Goal: Task Accomplishment & Management: Complete application form

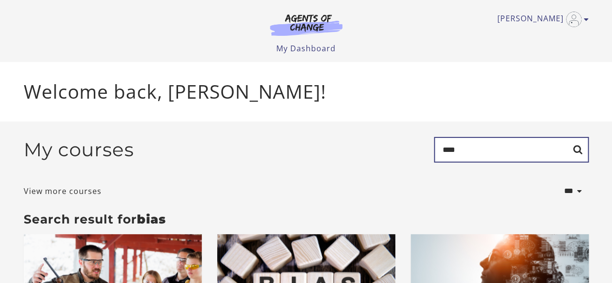
click at [499, 150] on input "****" at bounding box center [511, 150] width 155 height 26
type input "*"
type input "**********"
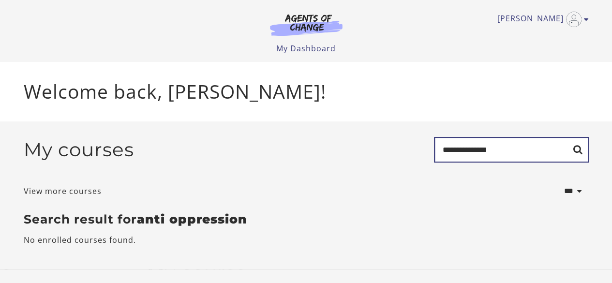
click at [513, 152] on input "**********" at bounding box center [511, 150] width 155 height 26
type input "**********"
click at [513, 152] on input "**********" at bounding box center [511, 150] width 155 height 26
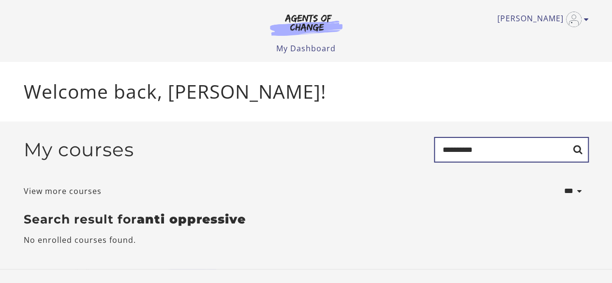
type input "**********"
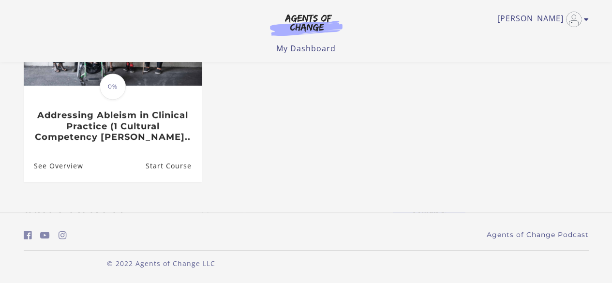
scroll to position [184, 0]
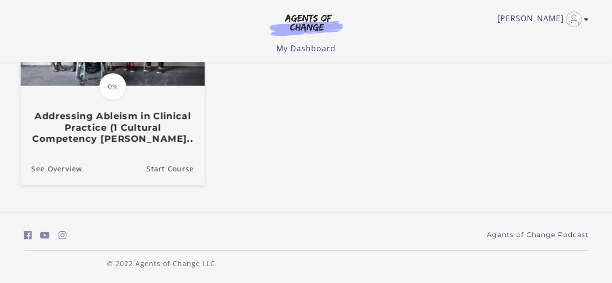
click at [123, 122] on h3 "Addressing Ableism in Clinical Practice (1 Cultural Competency CE C..." at bounding box center [112, 127] width 162 height 34
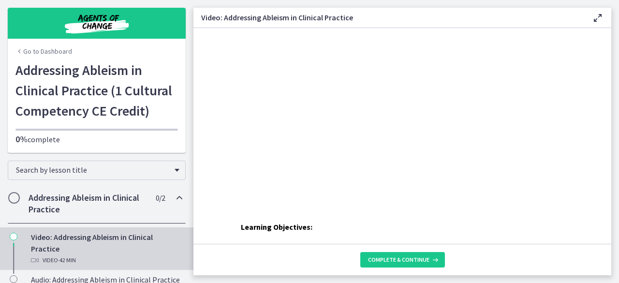
click at [218, 57] on div "Click for sound @keyframes VOLUME_SMALL_WAVE_FLASH { 0% { opacity: 0; } 33% { o…" at bounding box center [402, 113] width 418 height 171
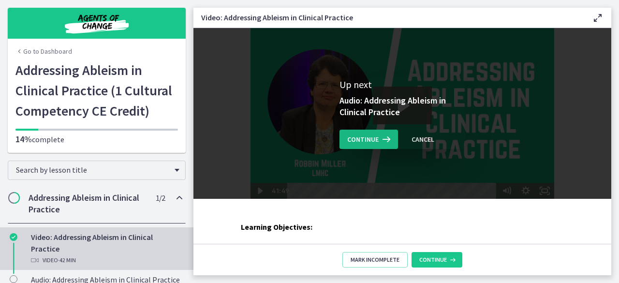
click at [358, 139] on span "Continue" at bounding box center [362, 139] width 31 height 12
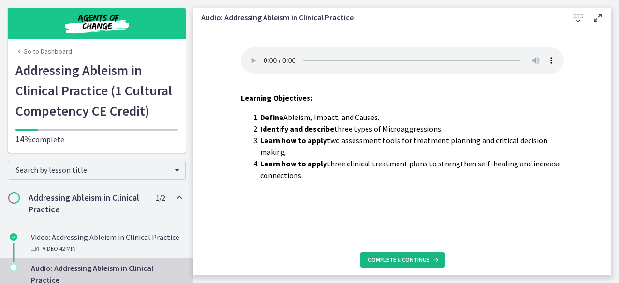
click at [389, 263] on span "Complete & continue" at bounding box center [398, 260] width 61 height 8
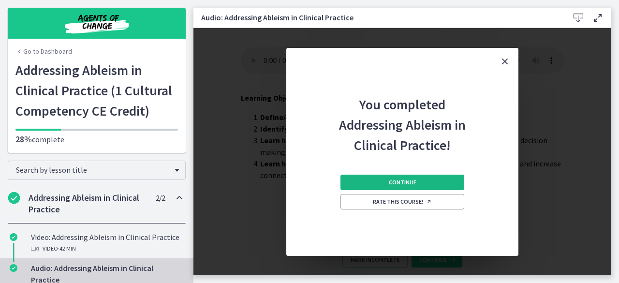
click at [406, 181] on span "Continue" at bounding box center [403, 182] width 28 height 8
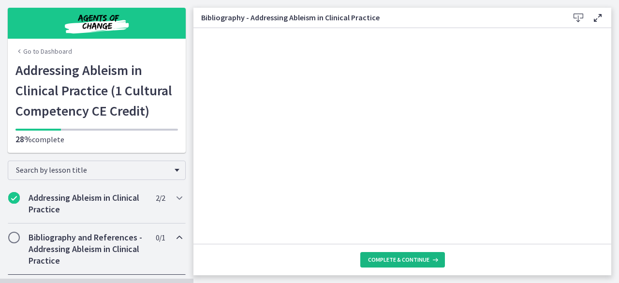
click at [388, 258] on span "Complete & continue" at bounding box center [398, 260] width 61 height 8
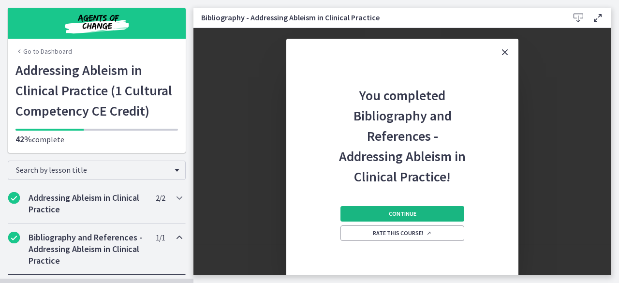
click at [376, 212] on button "Continue" at bounding box center [402, 213] width 124 height 15
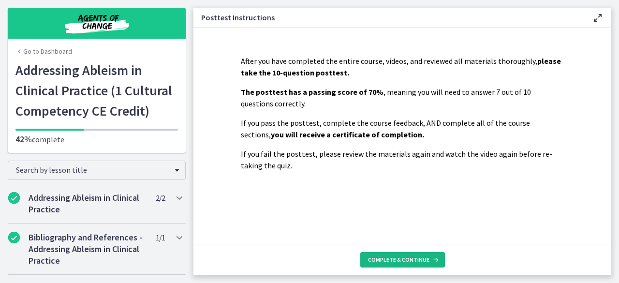
click at [403, 259] on span "Complete & continue" at bounding box center [398, 260] width 61 height 8
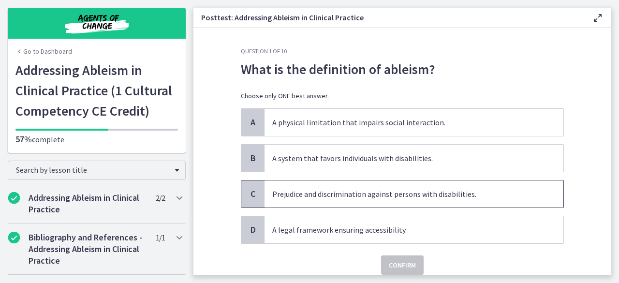
click at [330, 198] on span "Prejudice and discrimination against persons with disabilities." at bounding box center [413, 193] width 299 height 27
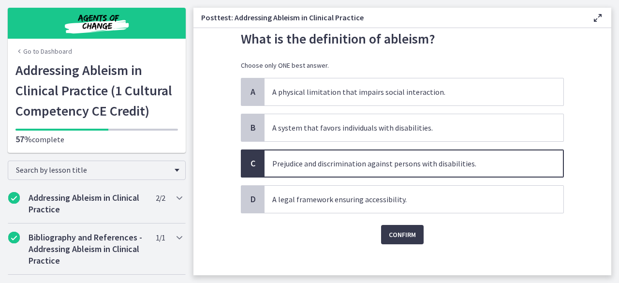
scroll to position [30, 0]
click at [404, 236] on span "Confirm" at bounding box center [402, 235] width 27 height 12
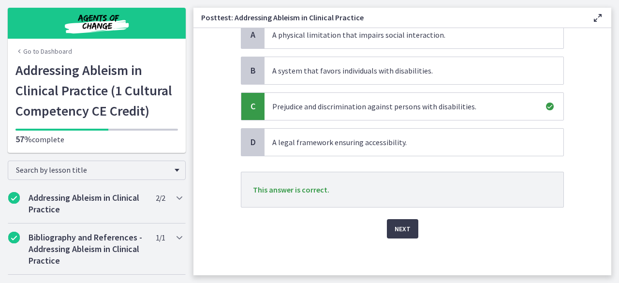
scroll to position [87, 0]
click at [394, 220] on button "Next" at bounding box center [402, 229] width 31 height 19
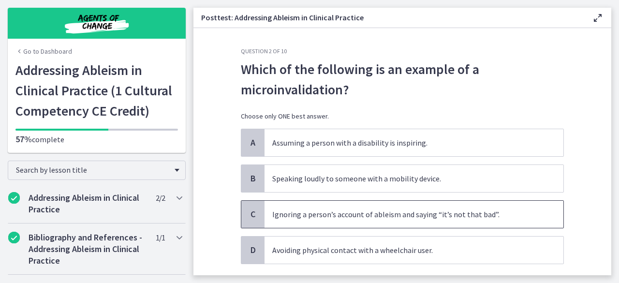
click at [394, 220] on span "Ignoring a person’s account of ableism and saying “it’s not that bad”." at bounding box center [413, 214] width 299 height 27
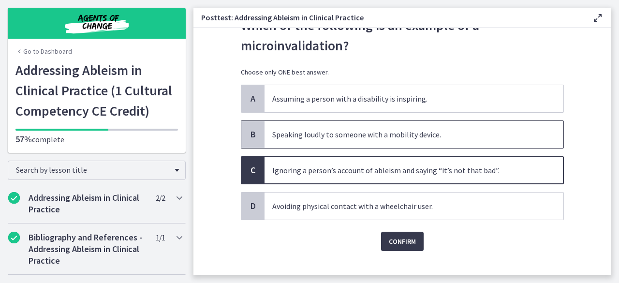
scroll to position [44, 0]
click at [403, 243] on span "Confirm" at bounding box center [402, 241] width 27 height 12
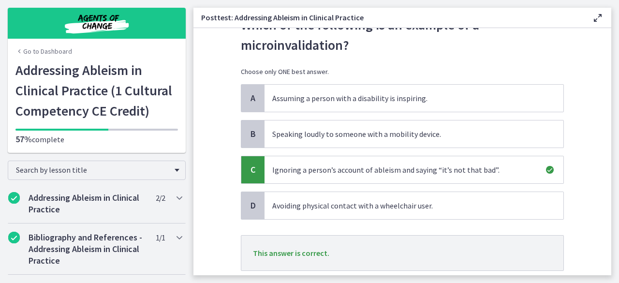
scroll to position [108, 0]
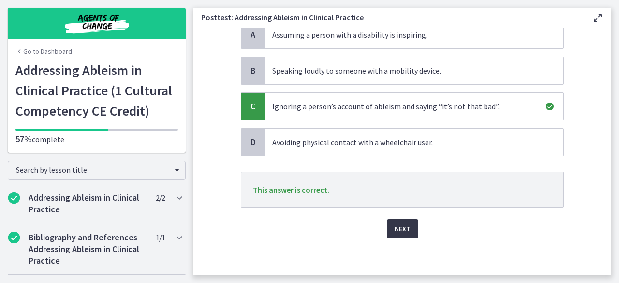
click at [396, 226] on span "Next" at bounding box center [403, 229] width 16 height 12
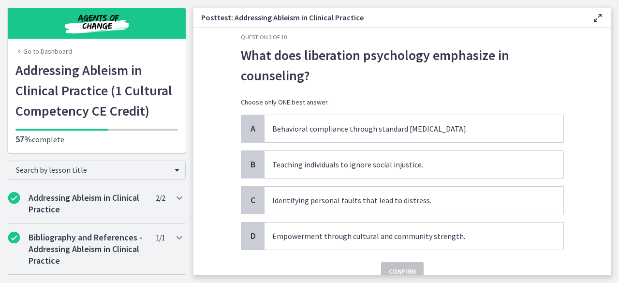
scroll to position [20, 0]
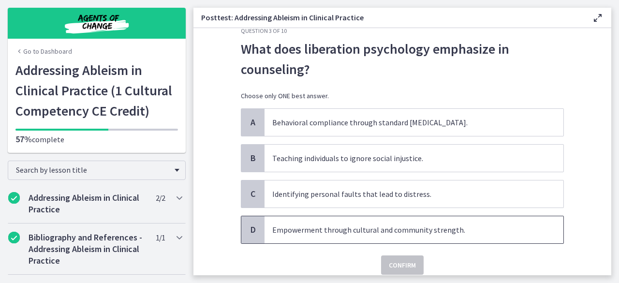
click at [310, 225] on span "Empowerment through cultural and community strength." at bounding box center [413, 229] width 299 height 27
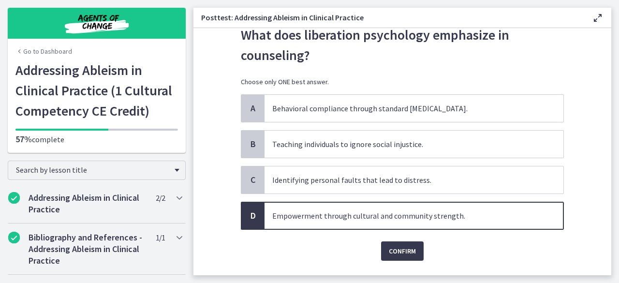
scroll to position [35, 0]
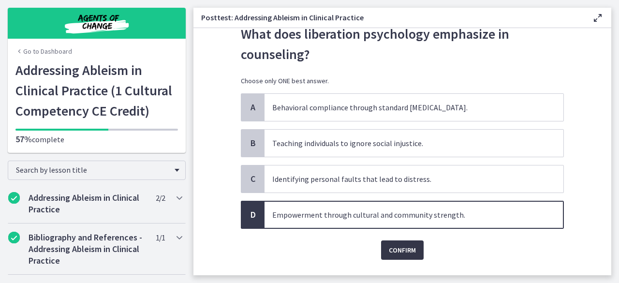
click at [401, 248] on span "Confirm" at bounding box center [402, 250] width 27 height 12
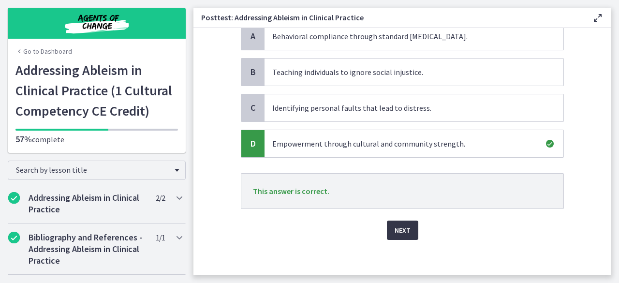
scroll to position [107, 0]
click at [402, 230] on span "Next" at bounding box center [403, 229] width 16 height 12
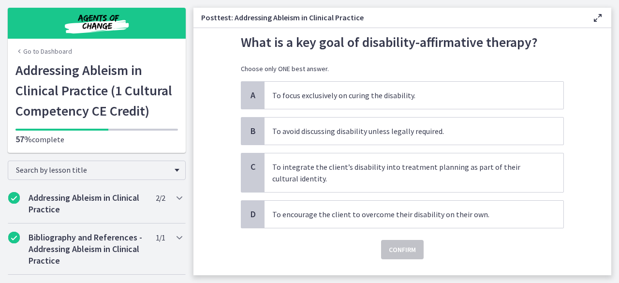
scroll to position [27, 0]
click at [331, 173] on span "To integrate the client’s disability into treatment planning as part of their c…" at bounding box center [413, 172] width 299 height 39
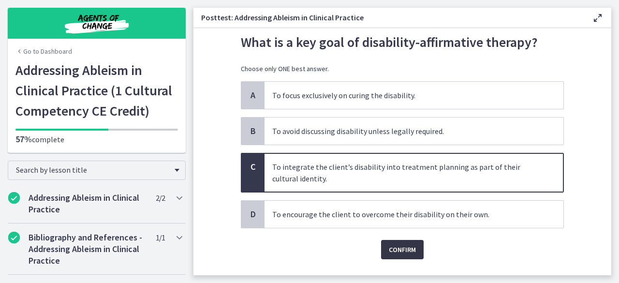
click at [389, 251] on span "Confirm" at bounding box center [402, 250] width 27 height 12
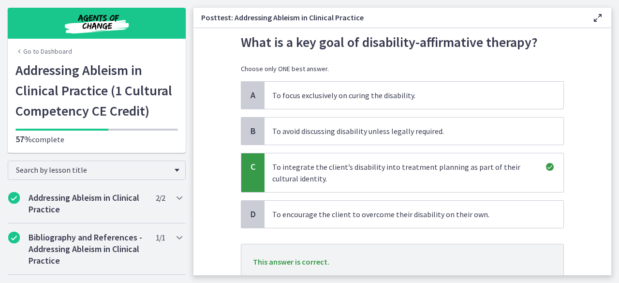
scroll to position [98, 0]
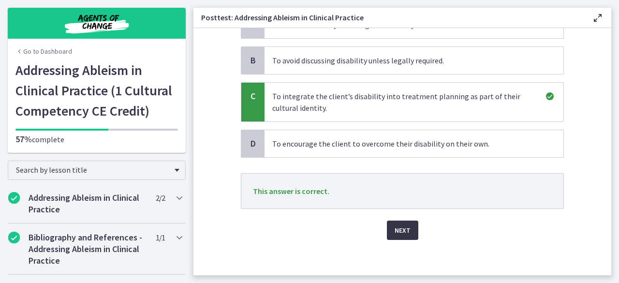
click at [406, 224] on span "Next" at bounding box center [403, 230] width 16 height 12
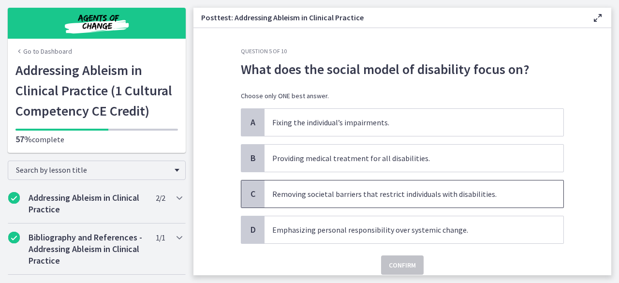
click at [296, 195] on span "Removing societal barriers that restrict individuals with disabilities." at bounding box center [413, 193] width 299 height 27
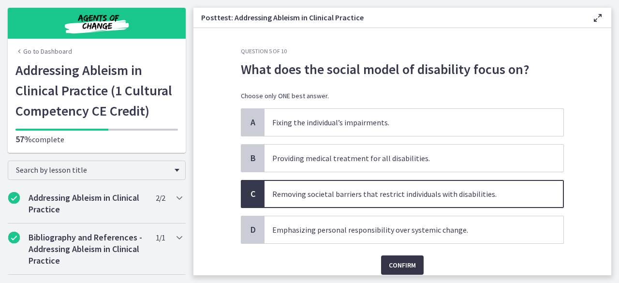
click at [394, 261] on span "Confirm" at bounding box center [402, 265] width 27 height 12
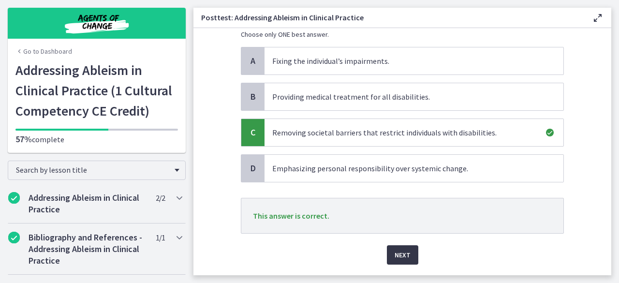
scroll to position [62, 0]
click at [395, 256] on span "Next" at bounding box center [403, 255] width 16 height 12
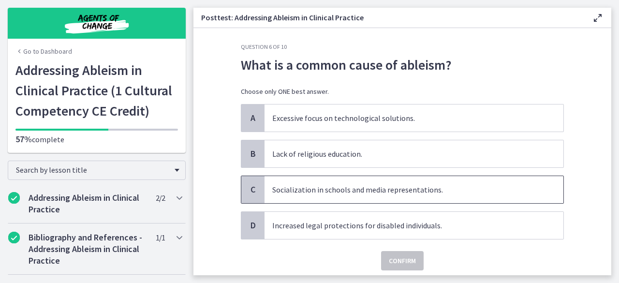
scroll to position [6, 0]
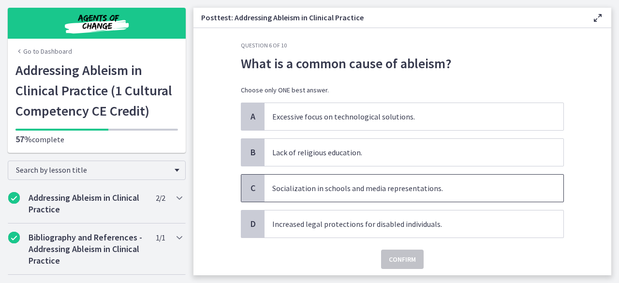
click at [301, 183] on span "Socialization in schools and media representations." at bounding box center [413, 188] width 299 height 27
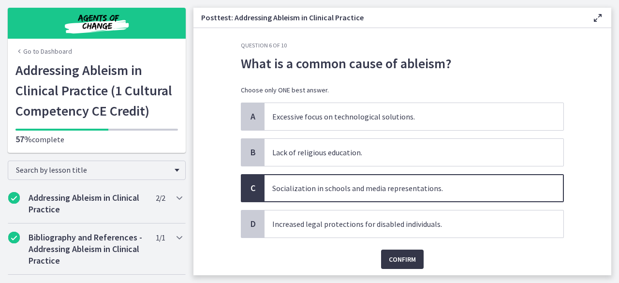
click at [389, 257] on span "Confirm" at bounding box center [402, 259] width 27 height 12
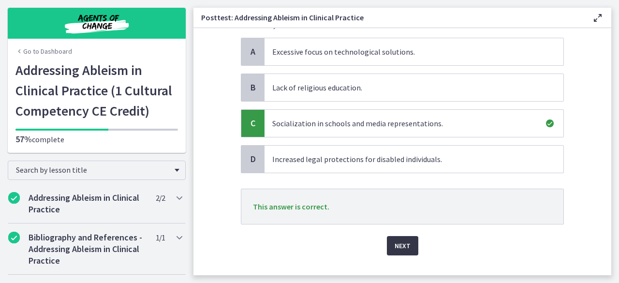
scroll to position [73, 0]
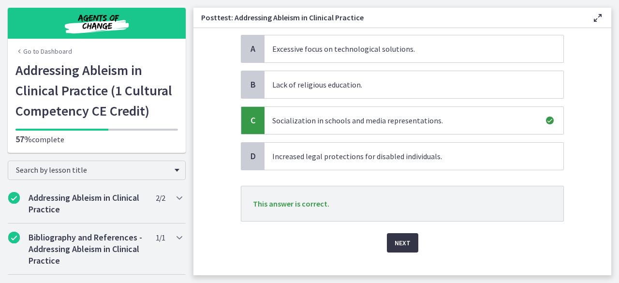
click at [397, 239] on span "Next" at bounding box center [403, 243] width 16 height 12
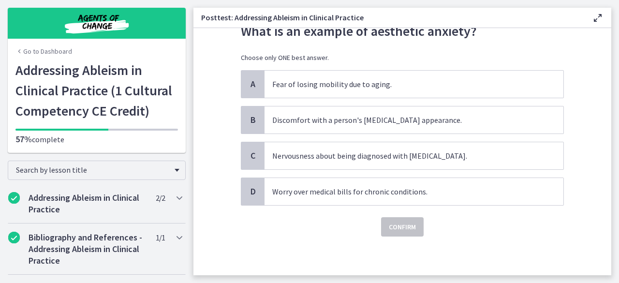
scroll to position [0, 0]
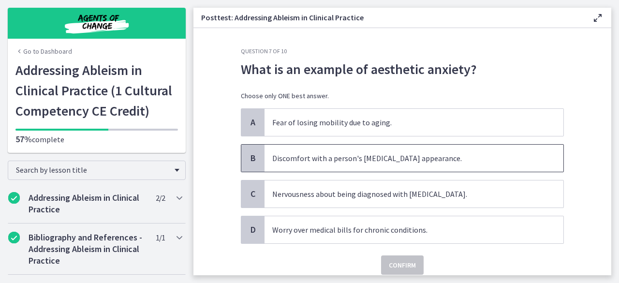
click at [299, 165] on span "Discomfort with a person's physical disability appearance." at bounding box center [413, 158] width 299 height 27
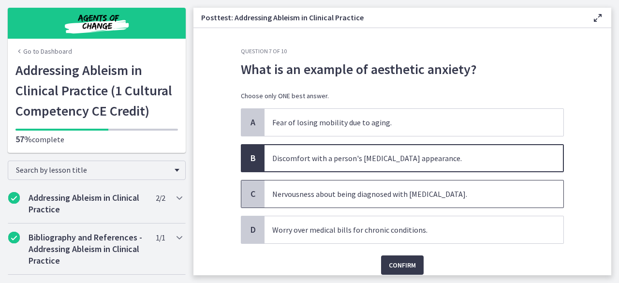
scroll to position [11, 0]
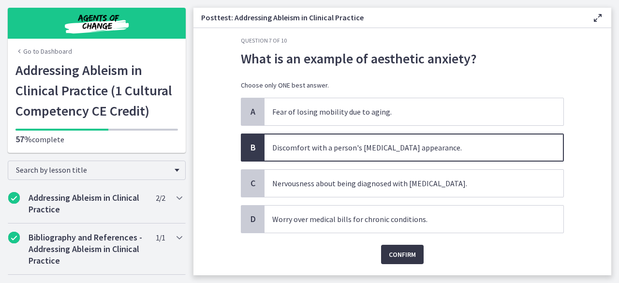
click at [394, 259] on button "Confirm" at bounding box center [402, 254] width 43 height 19
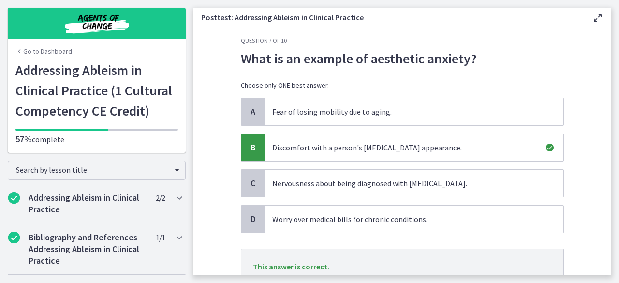
scroll to position [88, 0]
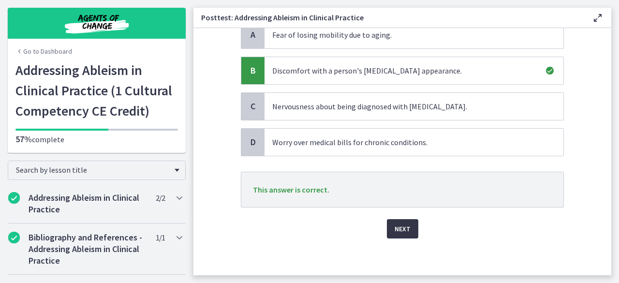
click at [395, 226] on span "Next" at bounding box center [403, 229] width 16 height 12
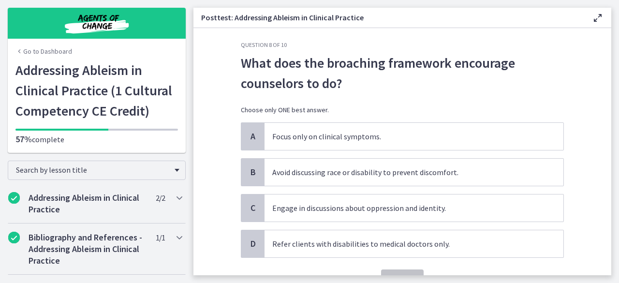
scroll to position [17, 0]
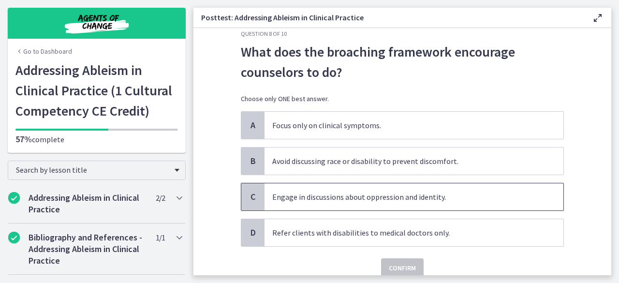
click at [296, 200] on span "Engage in discussions about oppression and identity." at bounding box center [413, 196] width 299 height 27
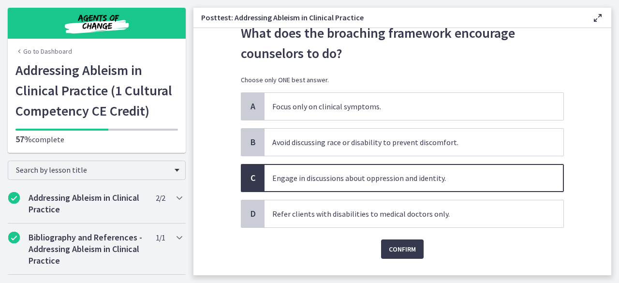
scroll to position [36, 0]
click at [398, 251] on span "Confirm" at bounding box center [402, 250] width 27 height 12
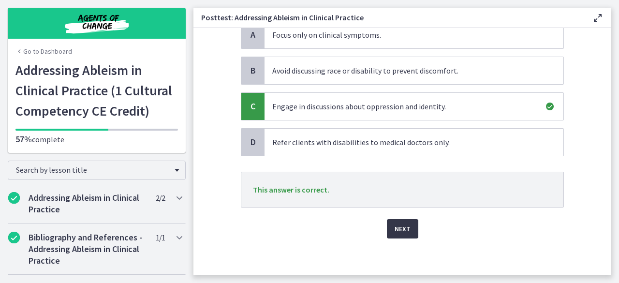
scroll to position [108, 0]
click at [398, 233] on button "Next" at bounding box center [402, 228] width 31 height 19
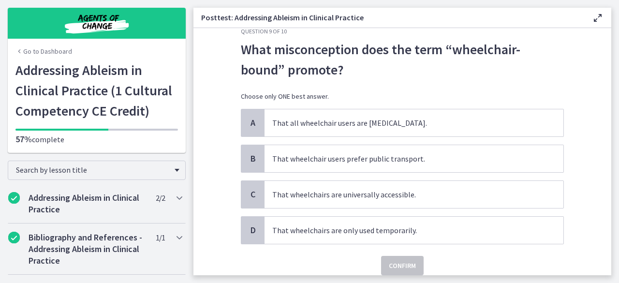
scroll to position [19, 0]
click at [332, 127] on span "That all wheelchair users are immobile." at bounding box center [413, 123] width 299 height 27
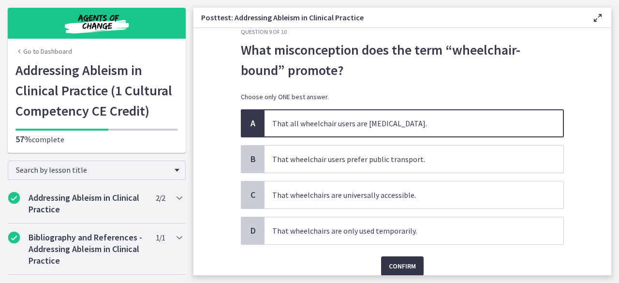
click at [395, 262] on span "Confirm" at bounding box center [402, 266] width 27 height 12
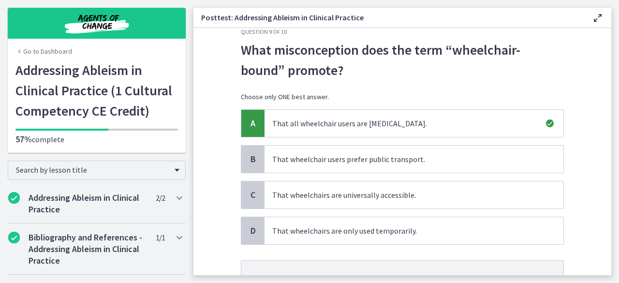
scroll to position [101, 0]
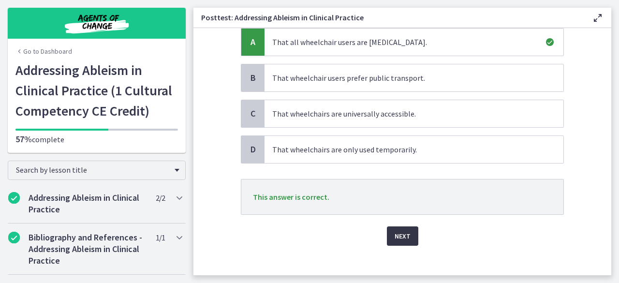
click at [398, 235] on span "Next" at bounding box center [403, 236] width 16 height 12
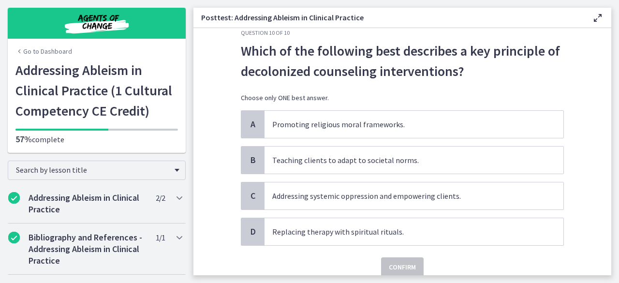
scroll to position [18, 0]
click at [306, 198] on span "Addressing systemic oppression and empowering clients." at bounding box center [413, 195] width 299 height 27
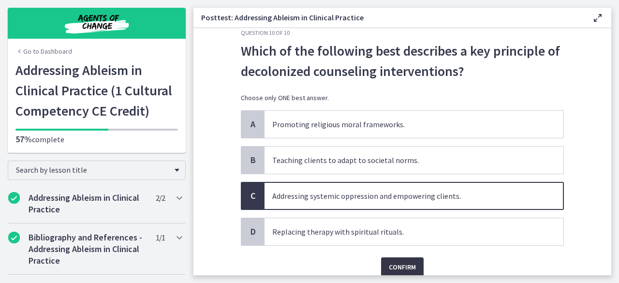
click at [383, 259] on button "Confirm" at bounding box center [402, 266] width 43 height 19
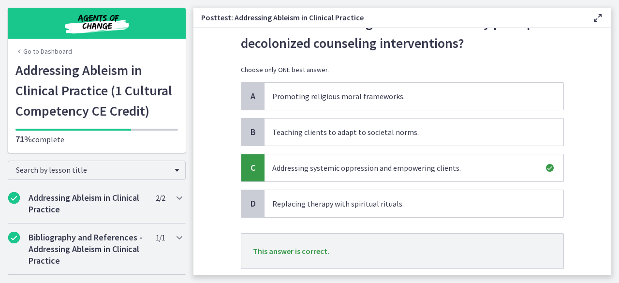
scroll to position [107, 0]
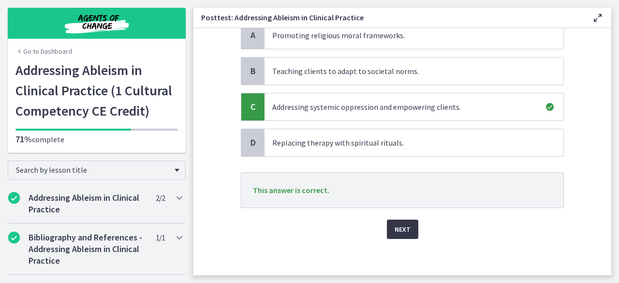
click at [397, 234] on button "Next" at bounding box center [402, 229] width 31 height 19
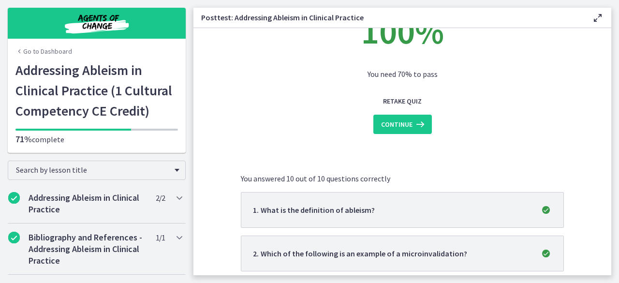
scroll to position [60, 0]
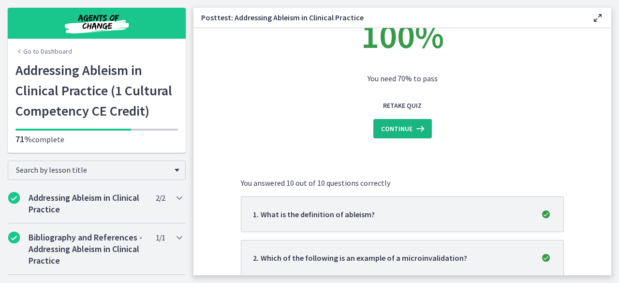
click at [407, 129] on span "Continue" at bounding box center [396, 129] width 31 height 12
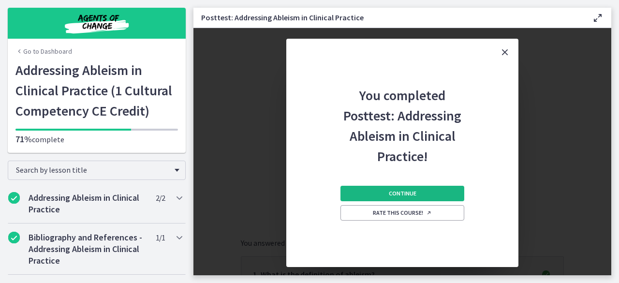
click at [397, 191] on span "Continue" at bounding box center [403, 194] width 28 height 8
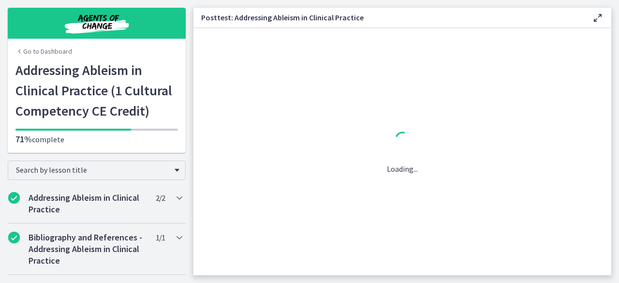
scroll to position [0, 0]
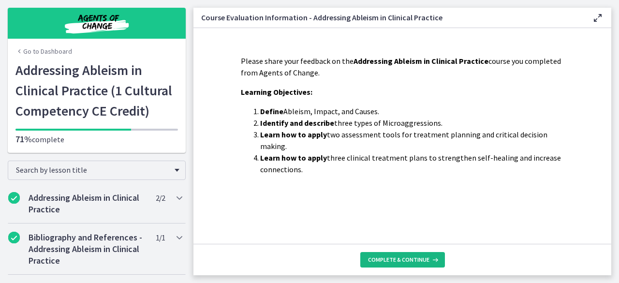
click at [392, 260] on span "Complete & continue" at bounding box center [398, 260] width 61 height 8
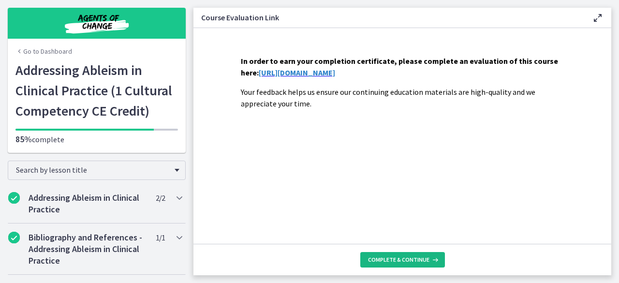
click at [390, 258] on span "Complete & continue" at bounding box center [398, 260] width 61 height 8
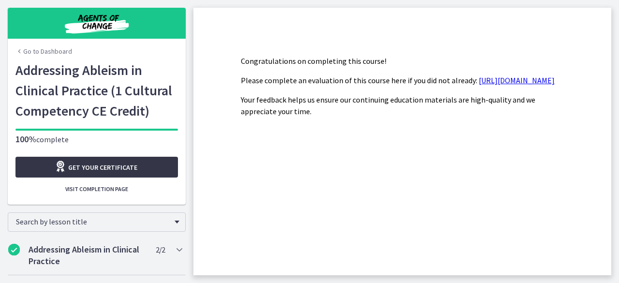
click at [102, 165] on span "Get your certificate" at bounding box center [102, 167] width 69 height 12
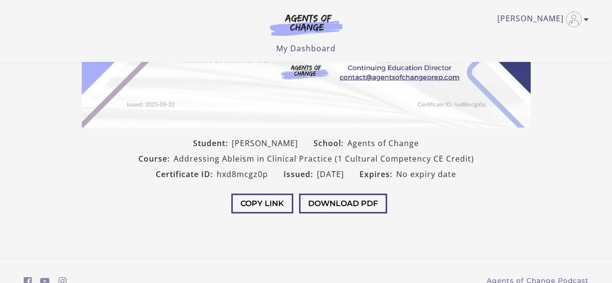
scroll to position [235, 0]
